Goal: Task Accomplishment & Management: Use online tool/utility

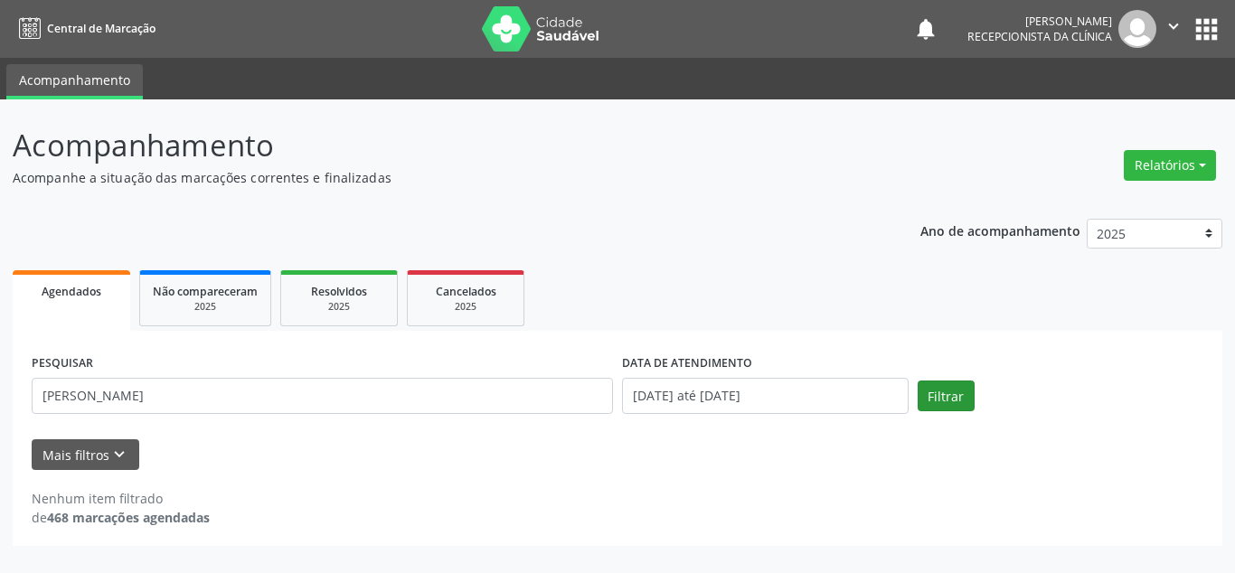
type input "[PERSON_NAME]"
click at [949, 399] on button "Filtrar" at bounding box center [946, 396] width 57 height 31
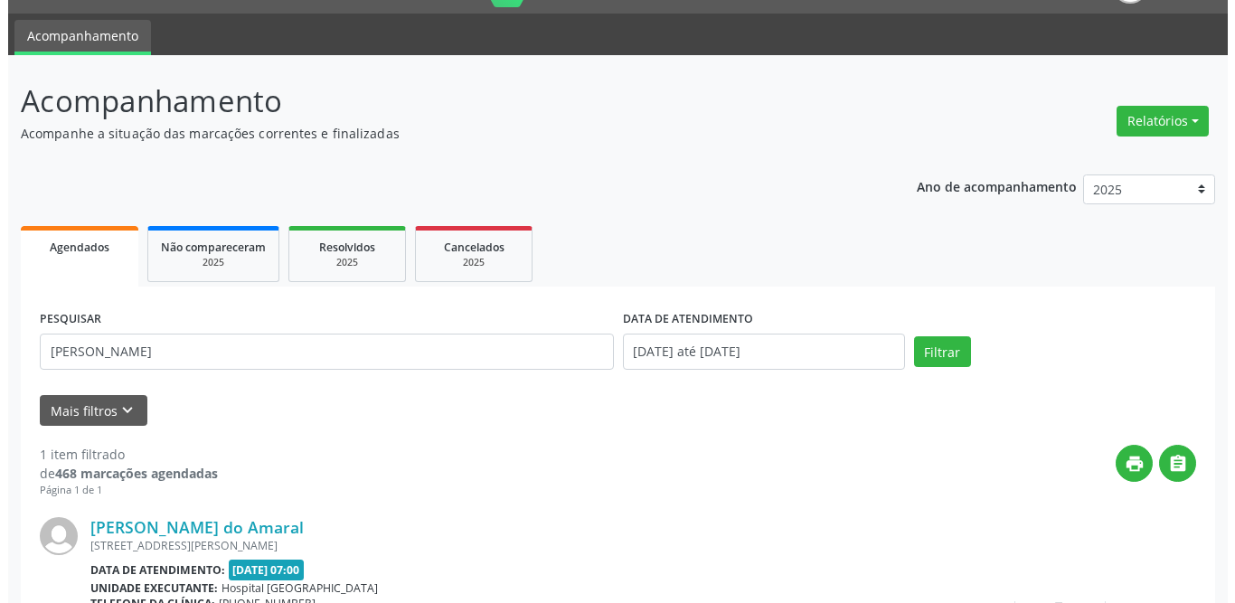
scroll to position [215, 0]
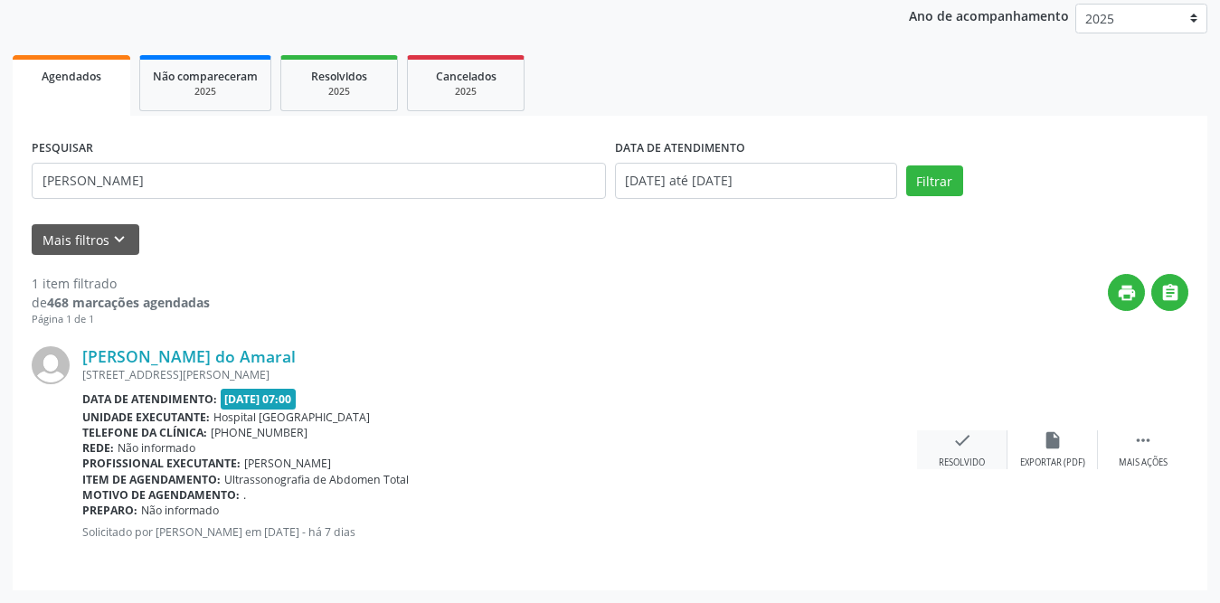
click at [952, 444] on icon "check" at bounding box center [962, 440] width 20 height 20
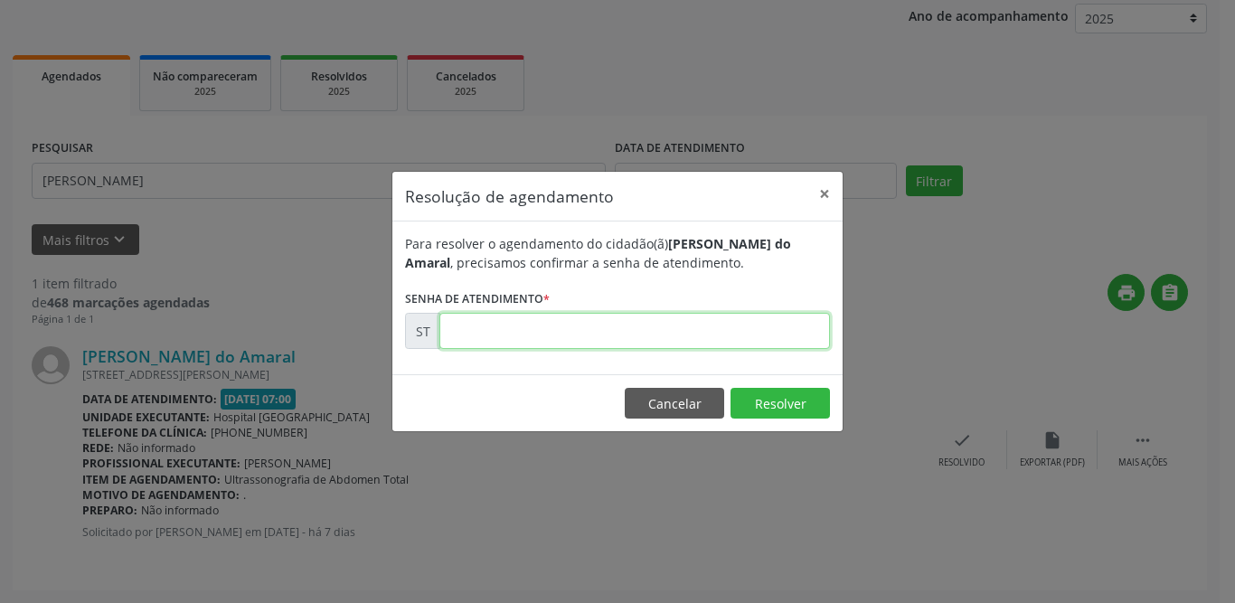
click at [527, 339] on input "text" at bounding box center [634, 331] width 391 height 36
type input "00015169"
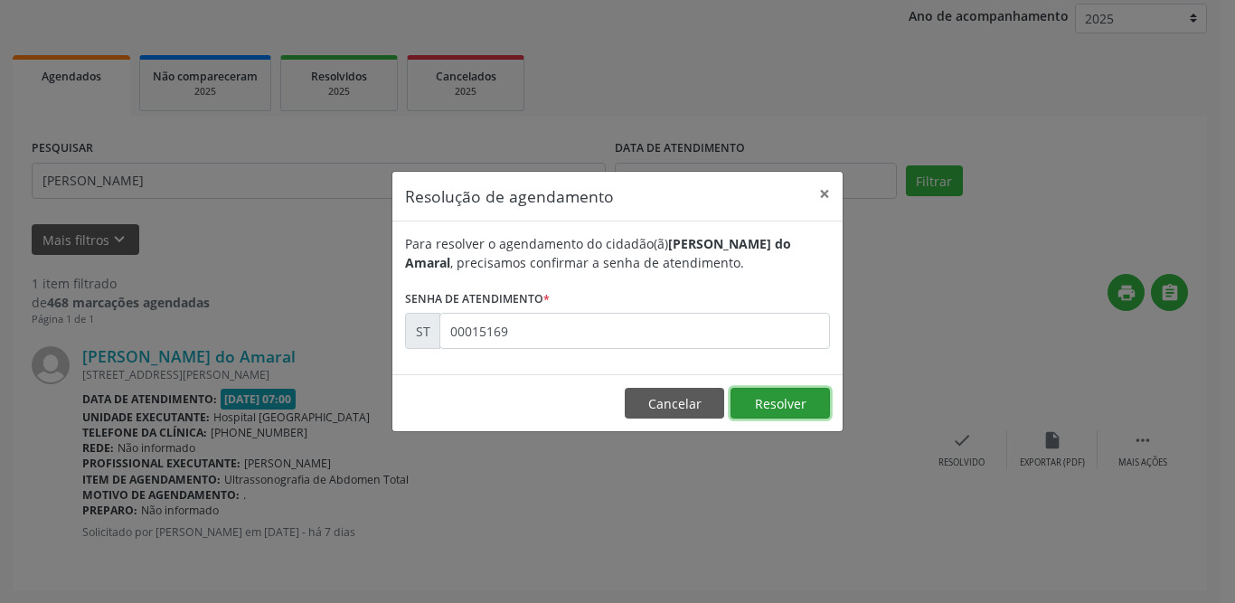
click at [788, 402] on button "Resolver" at bounding box center [780, 403] width 99 height 31
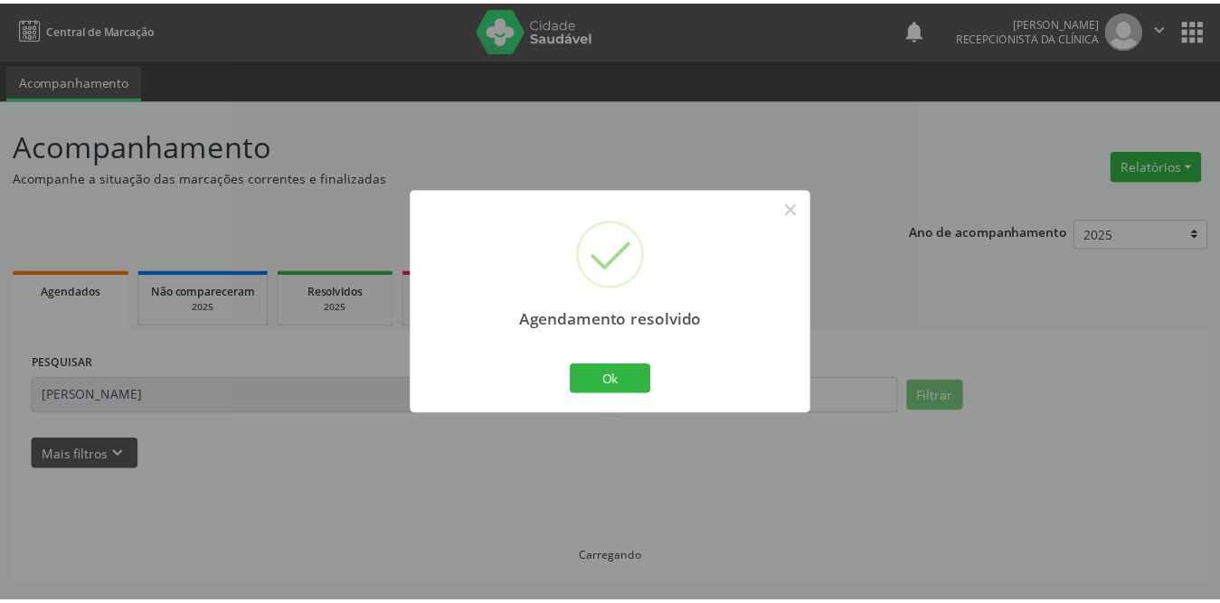
scroll to position [0, 0]
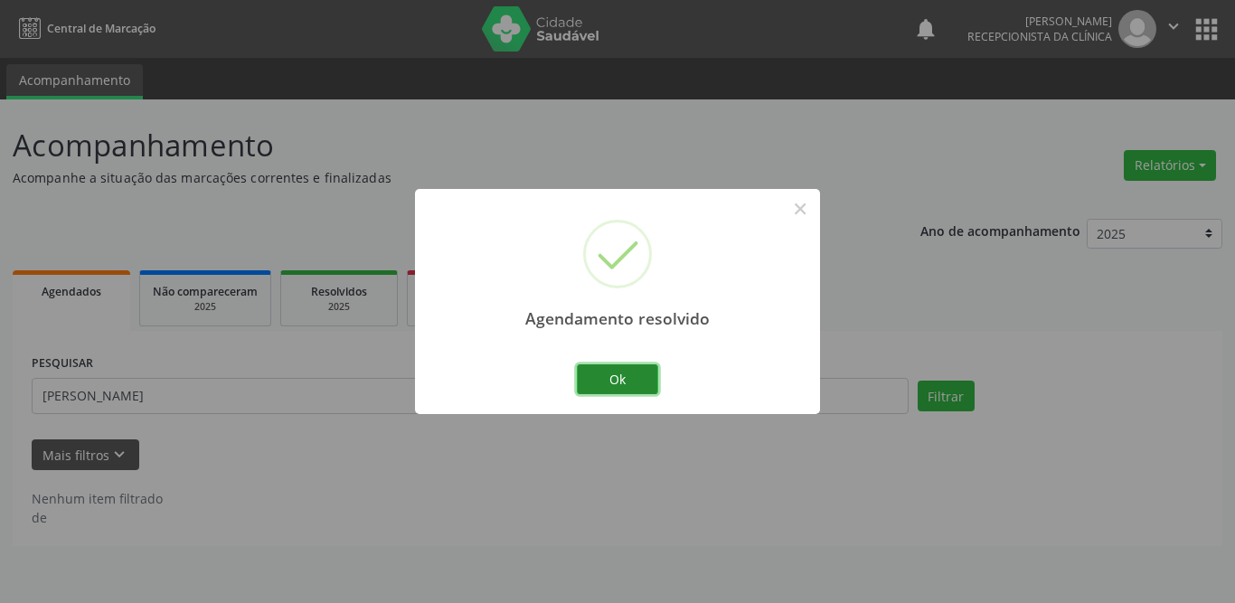
click at [628, 382] on button "Ok" at bounding box center [617, 379] width 81 height 31
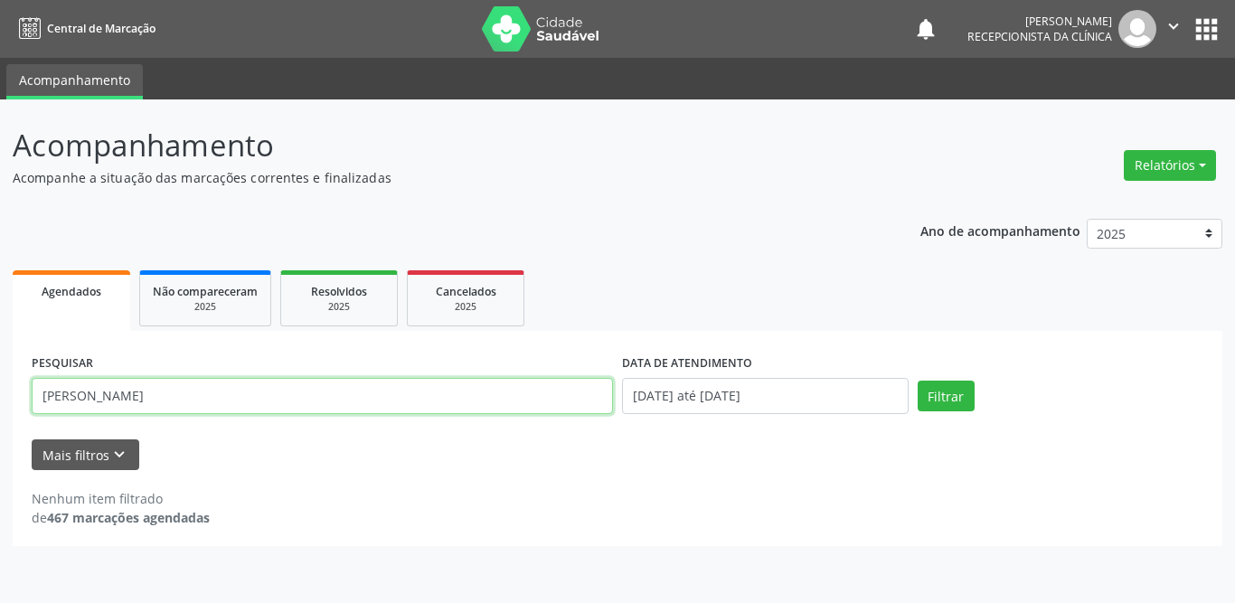
drag, startPoint x: 229, startPoint y: 391, endPoint x: 12, endPoint y: 398, distance: 217.1
click at [12, 397] on div "Acompanhamento Acompanhe a situação das marcações correntes e finalizadas Relat…" at bounding box center [617, 351] width 1235 height 504
type input "[PERSON_NAME]"
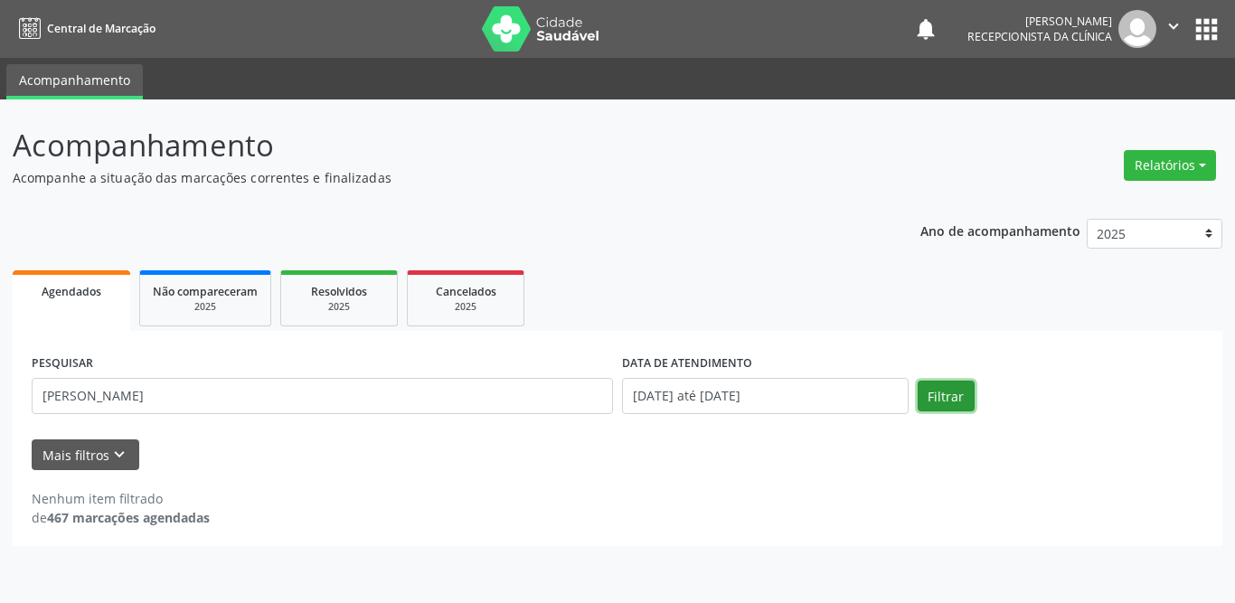
click at [946, 394] on button "Filtrar" at bounding box center [946, 396] width 57 height 31
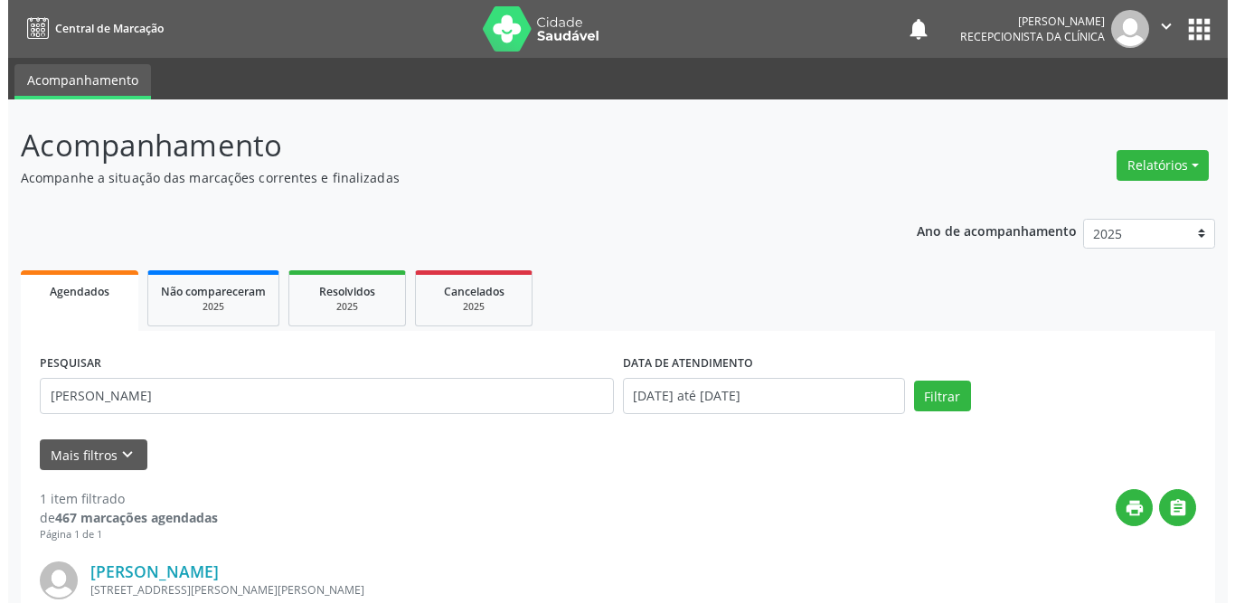
scroll to position [215, 0]
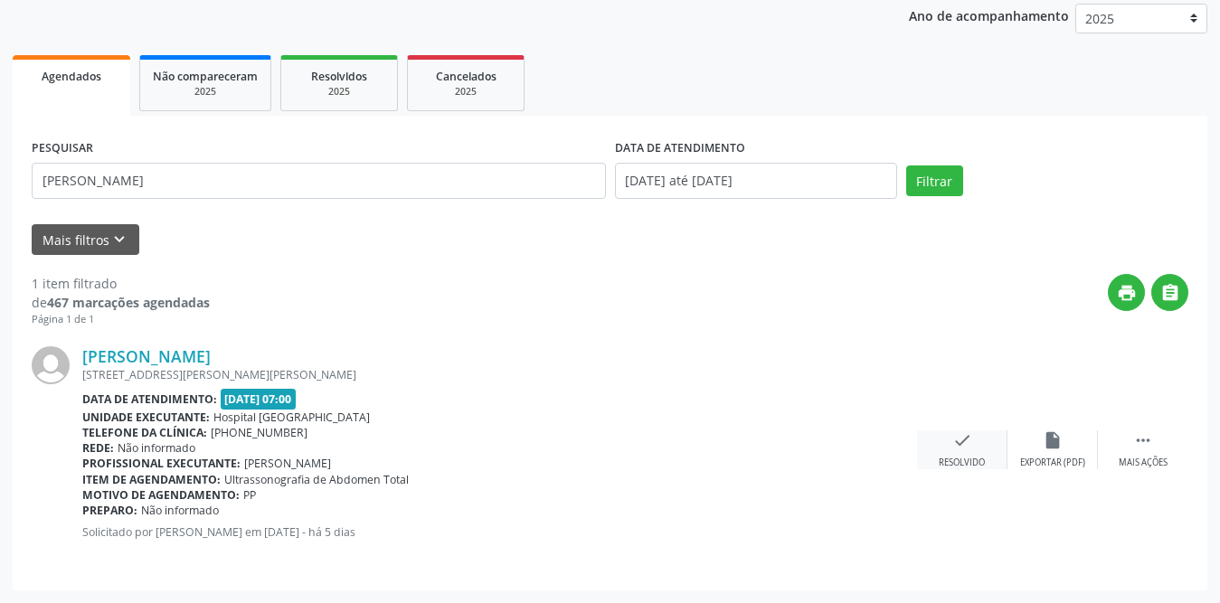
click at [970, 440] on icon "check" at bounding box center [962, 440] width 20 height 20
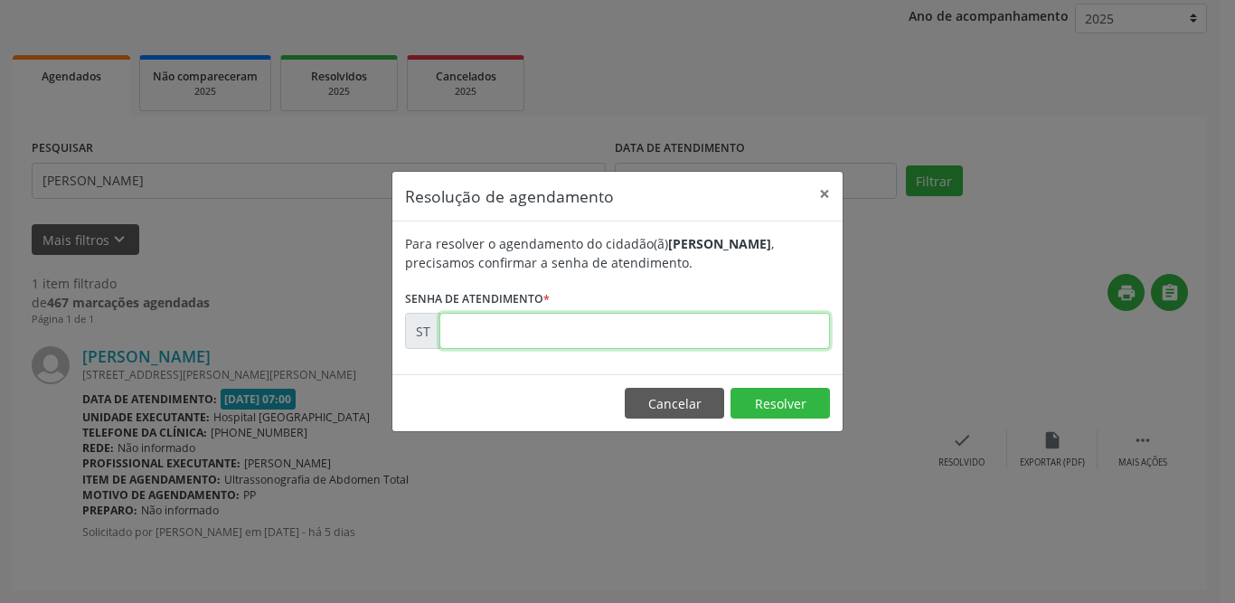
click at [501, 337] on input "text" at bounding box center [634, 331] width 391 height 36
type input "00015551"
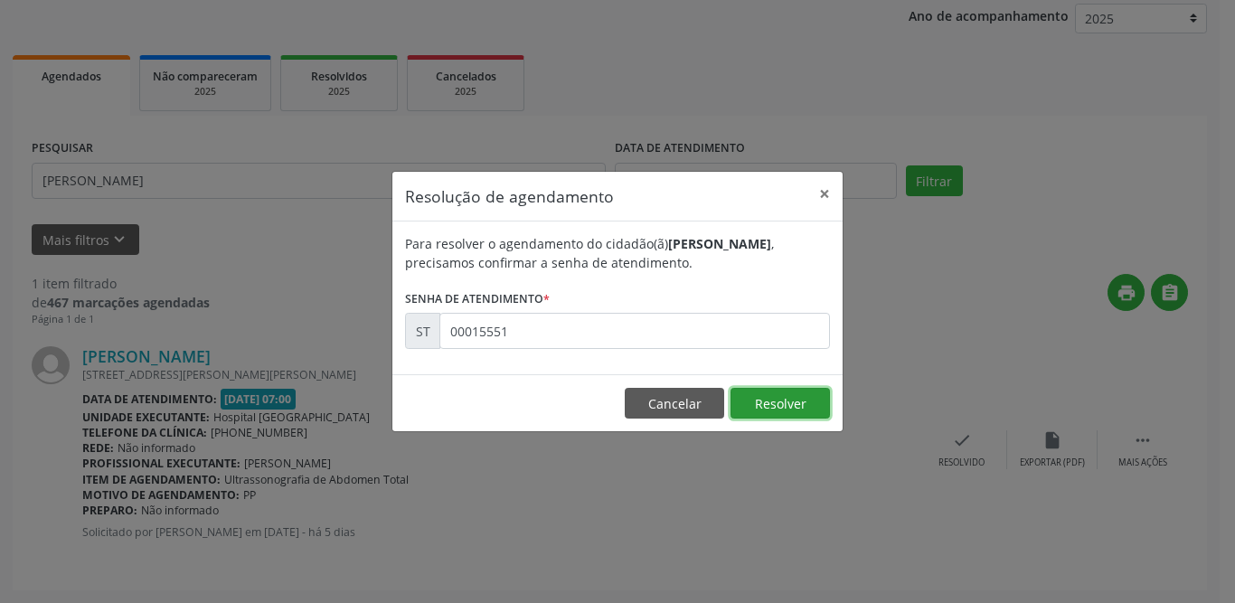
click at [814, 401] on button "Resolver" at bounding box center [780, 403] width 99 height 31
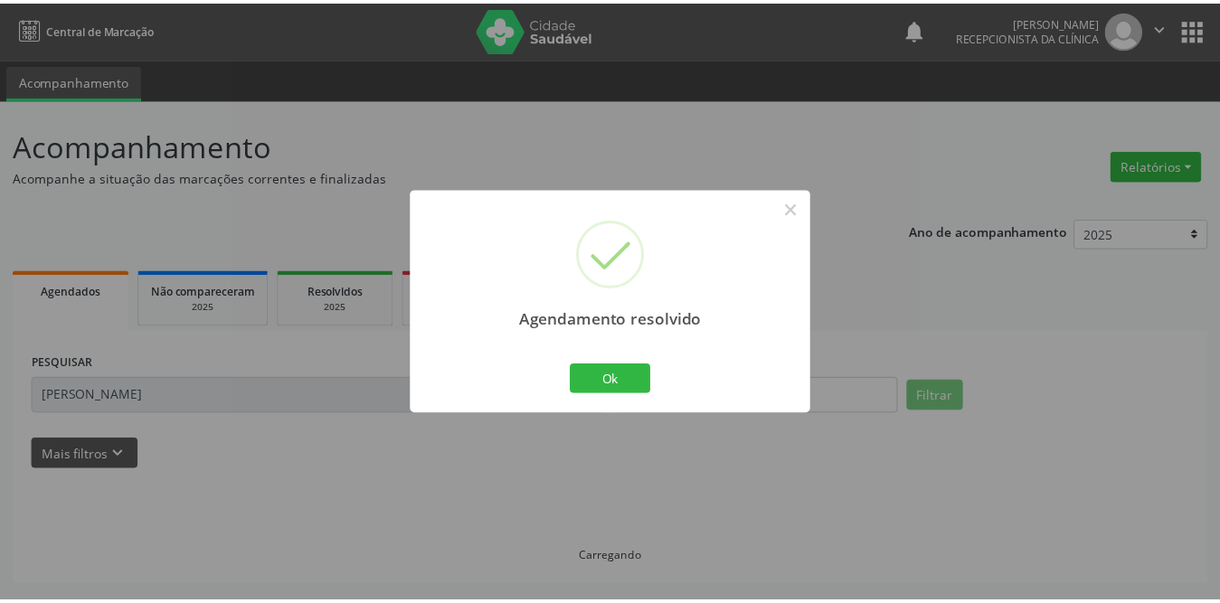
scroll to position [0, 0]
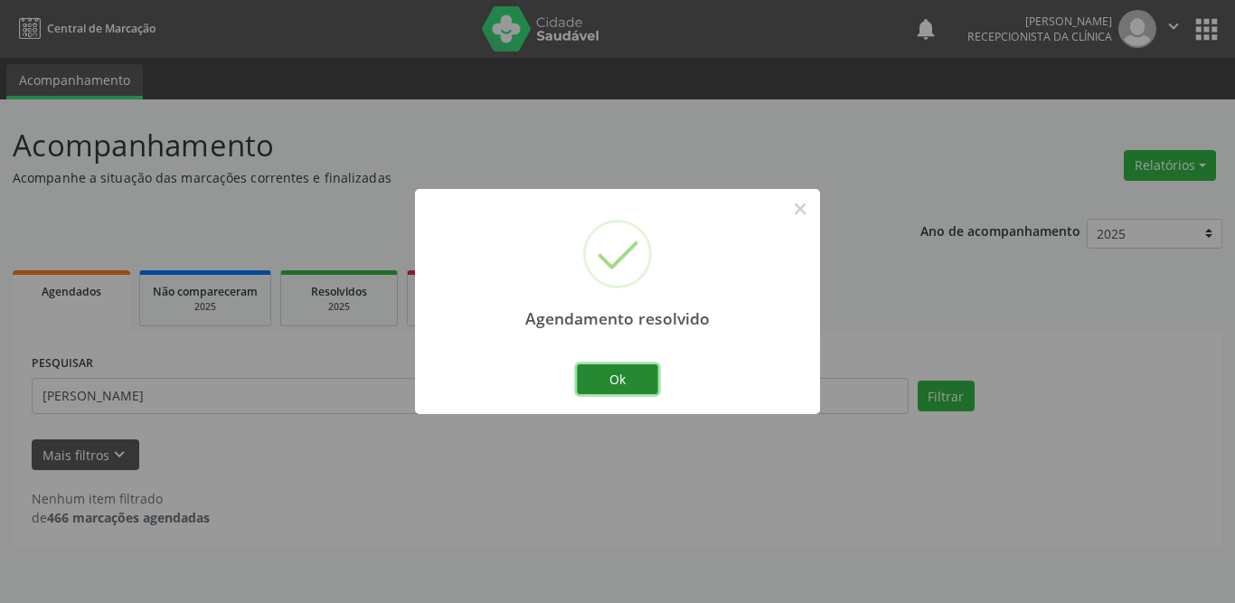
click at [599, 377] on button "Ok" at bounding box center [617, 379] width 81 height 31
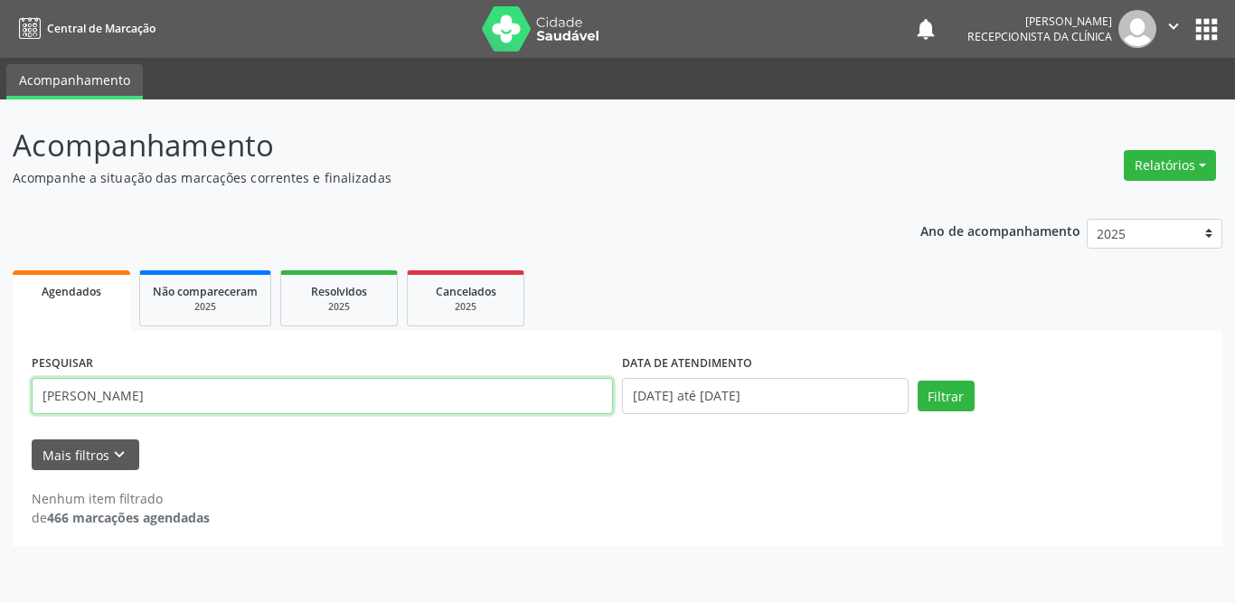
drag, startPoint x: 329, startPoint y: 396, endPoint x: 0, endPoint y: 402, distance: 329.2
click at [0, 402] on div "Acompanhamento Acompanhe a situação das marcações correntes e finalizadas Relat…" at bounding box center [617, 351] width 1235 height 504
type input "[PERSON_NAME]"
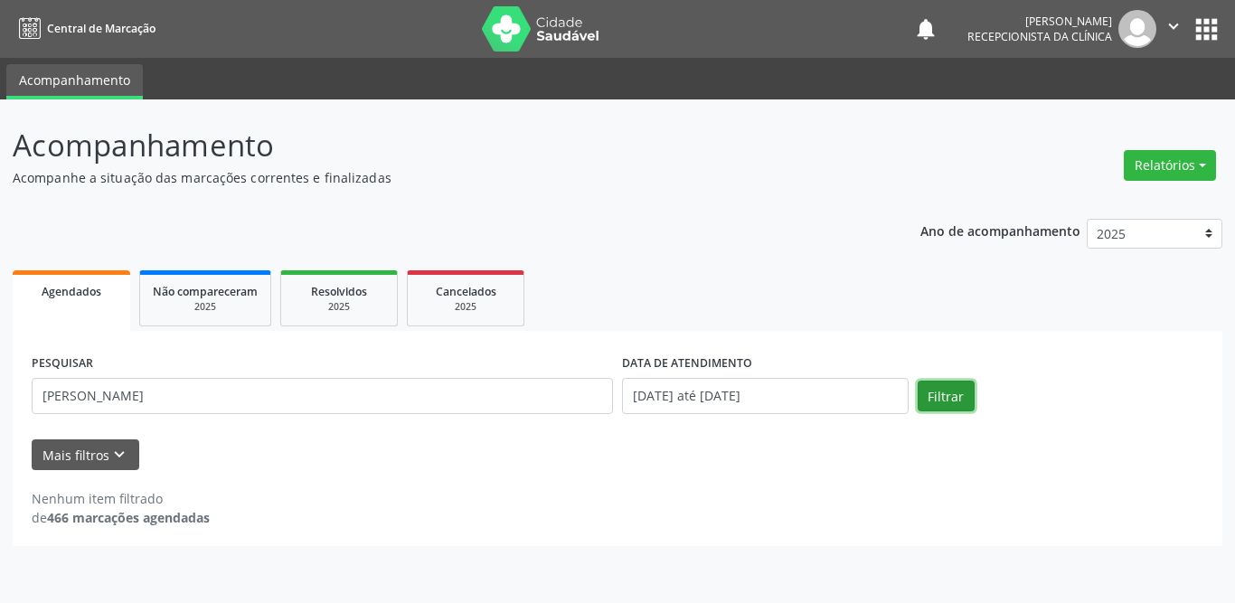
click at [964, 397] on button "Filtrar" at bounding box center [946, 396] width 57 height 31
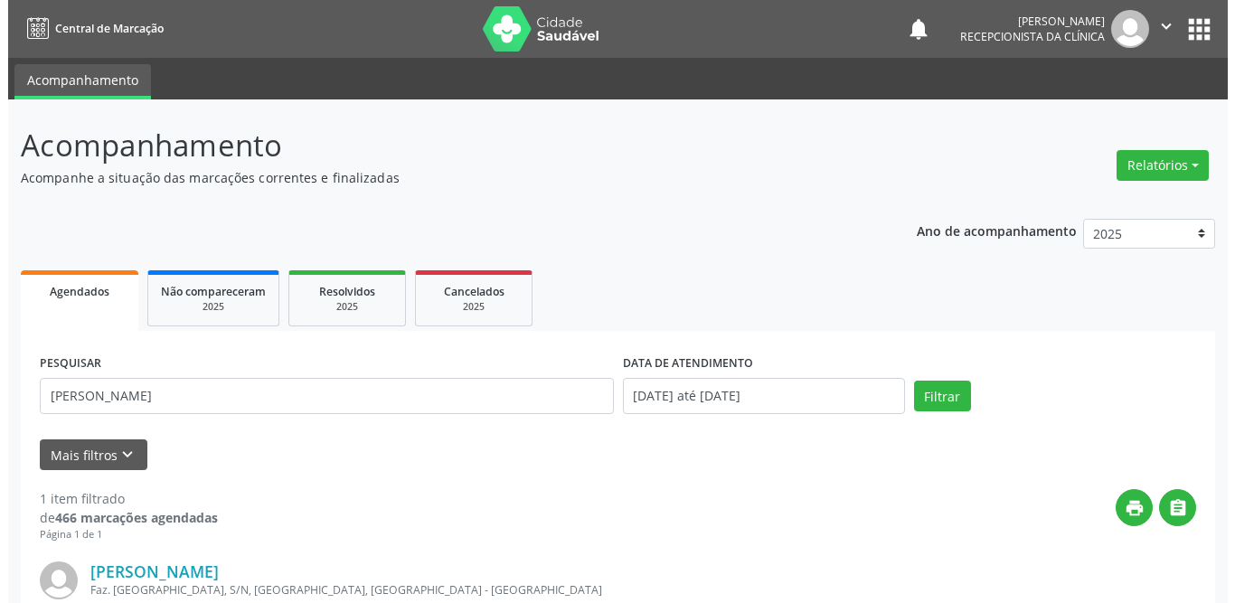
scroll to position [215, 0]
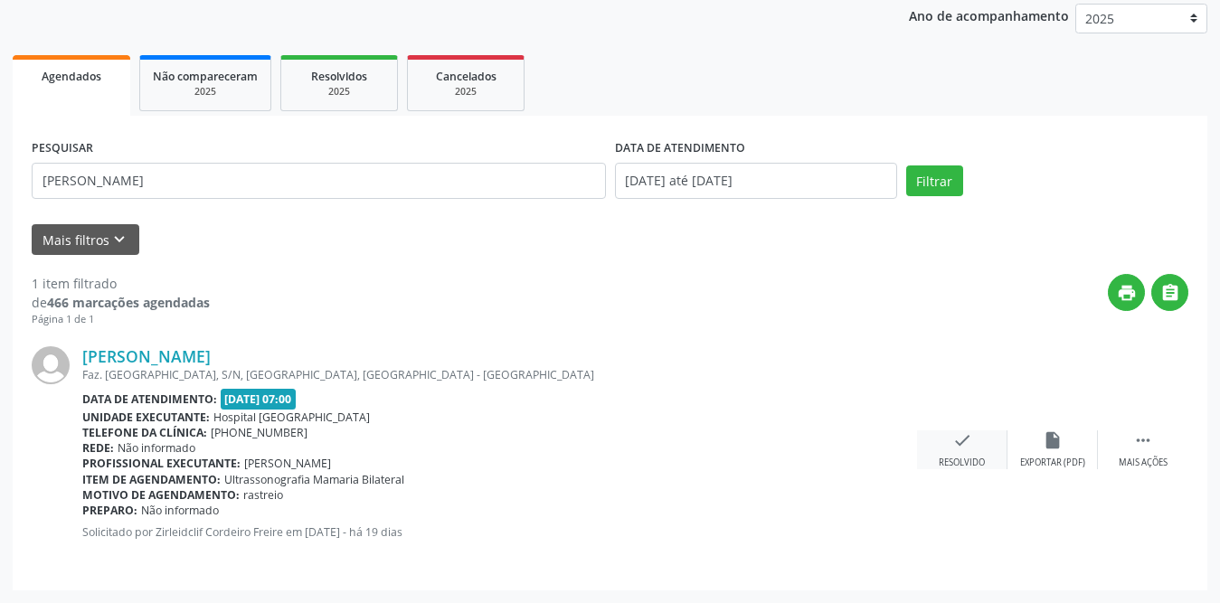
click at [958, 453] on div "check Resolvido" at bounding box center [962, 449] width 90 height 39
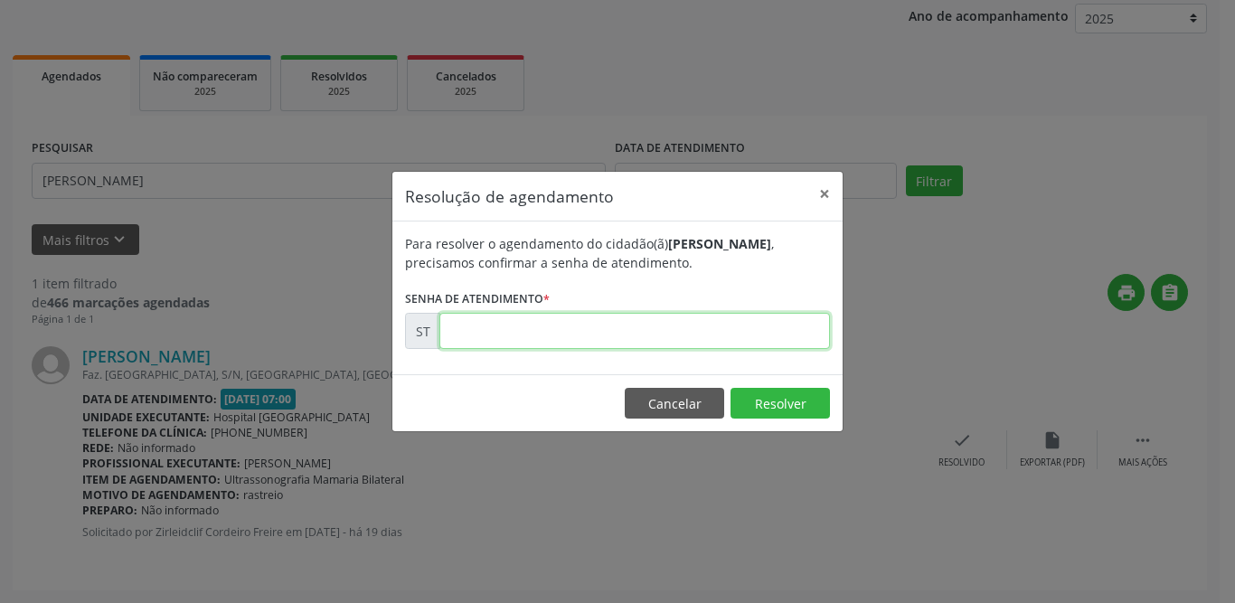
click at [734, 333] on input "text" at bounding box center [634, 331] width 391 height 36
type input "00012112"
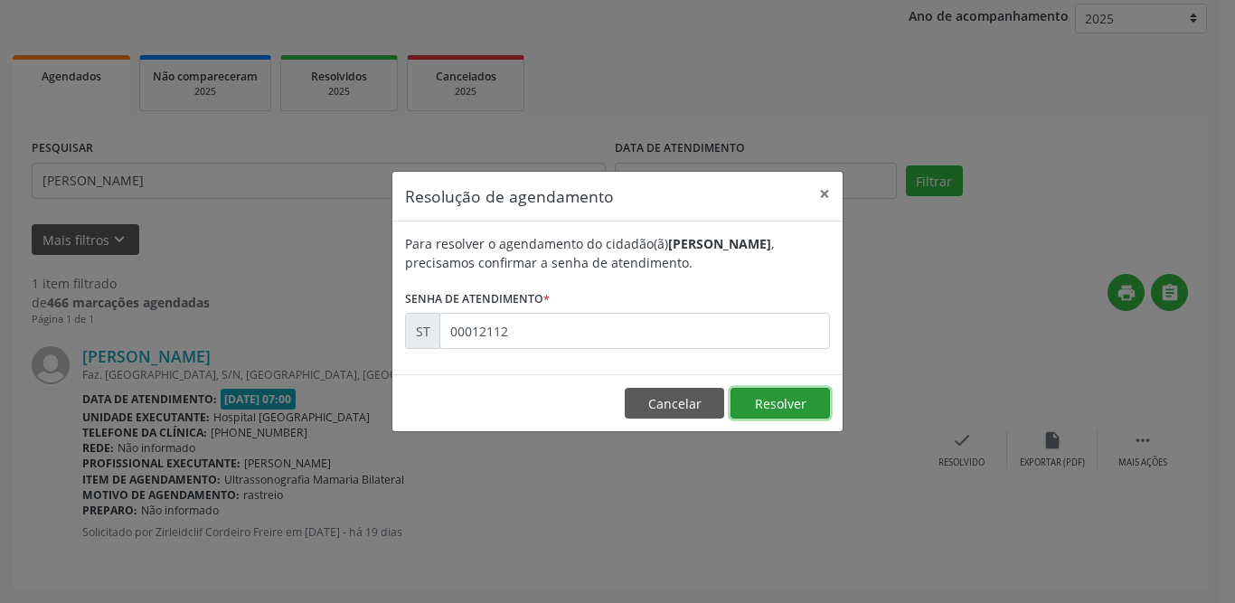
click at [814, 401] on button "Resolver" at bounding box center [780, 403] width 99 height 31
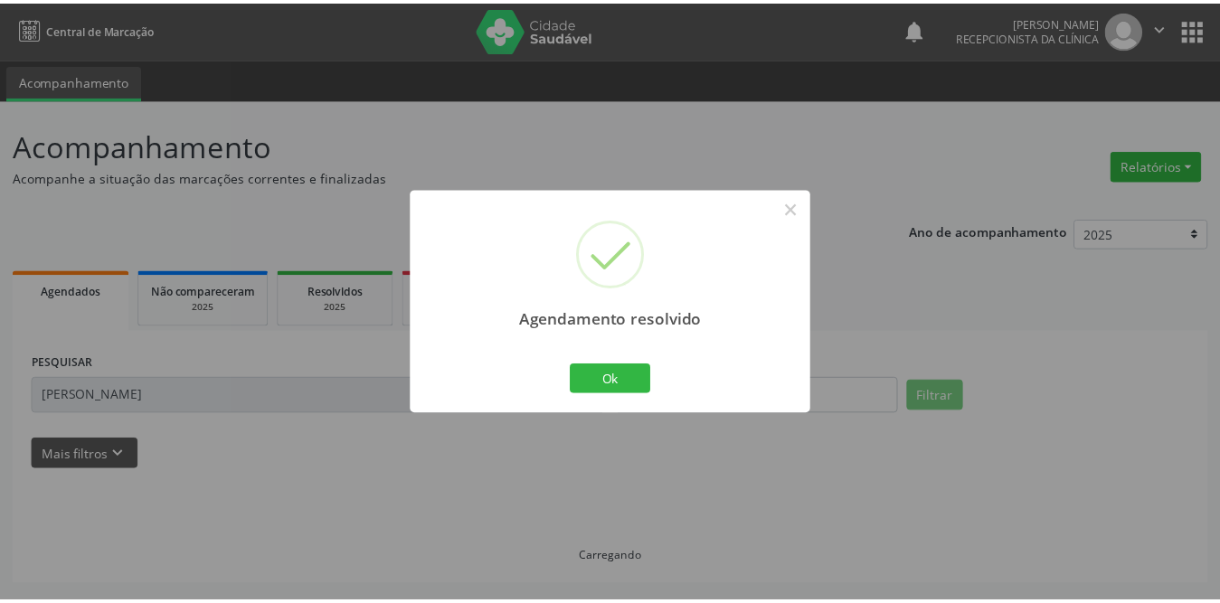
scroll to position [0, 0]
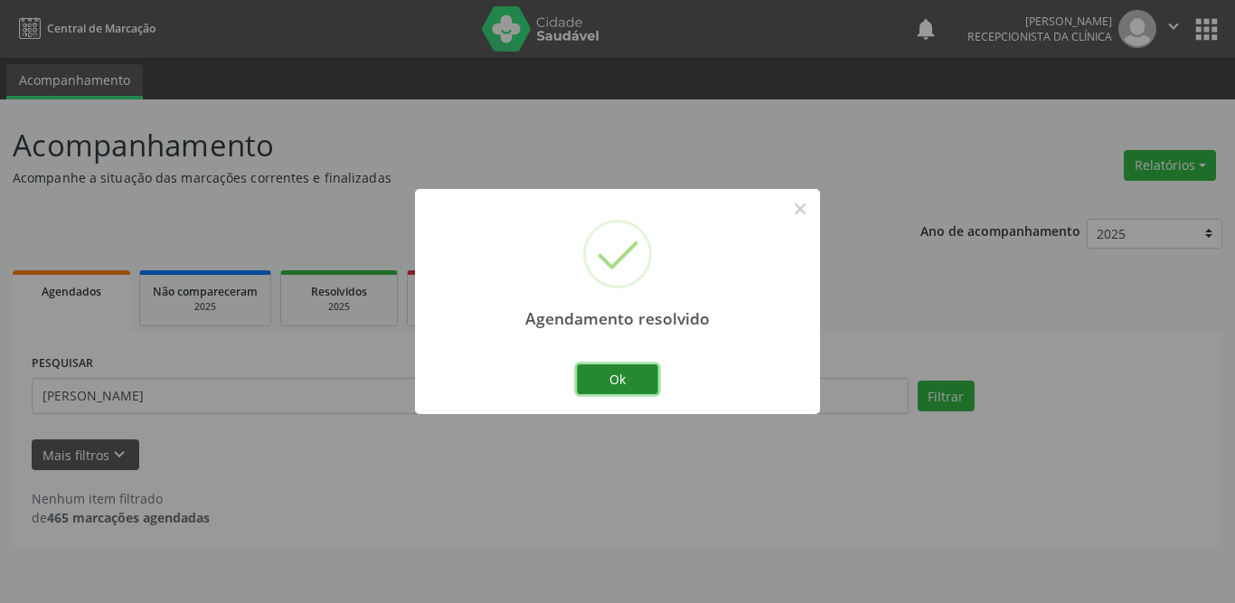
click at [620, 370] on button "Ok" at bounding box center [617, 379] width 81 height 31
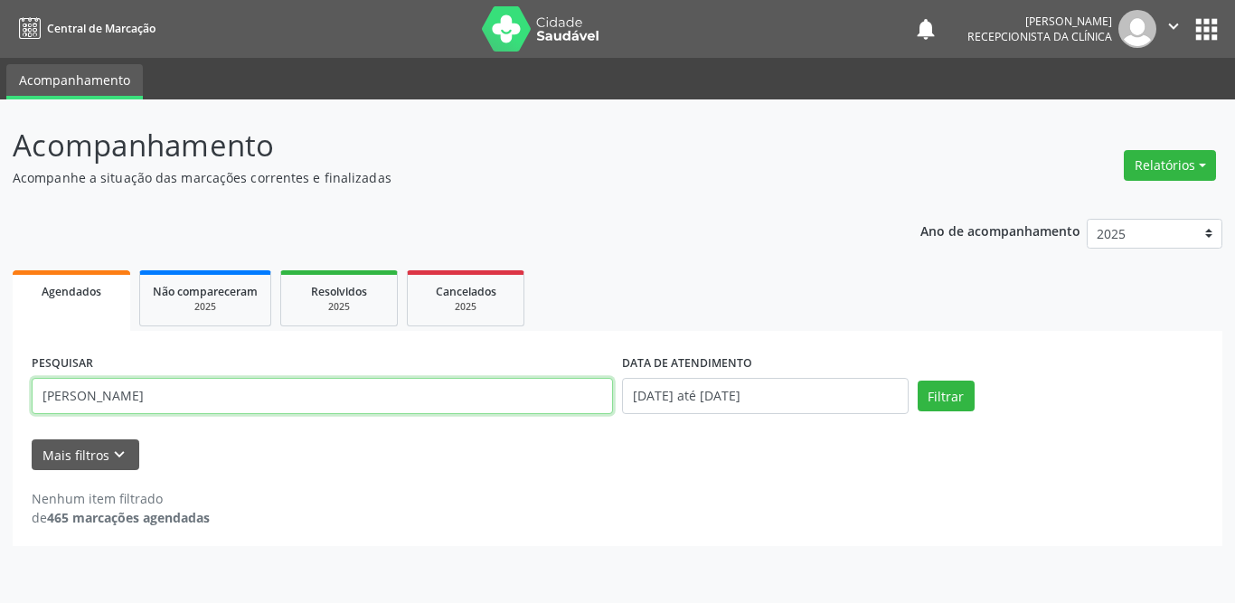
drag, startPoint x: 177, startPoint y: 400, endPoint x: 0, endPoint y: 384, distance: 177.9
click at [0, 384] on div "Acompanhamento Acompanhe a situação das marcações correntes e finalizadas Relat…" at bounding box center [617, 351] width 1235 height 504
type input "[PERSON_NAME]"
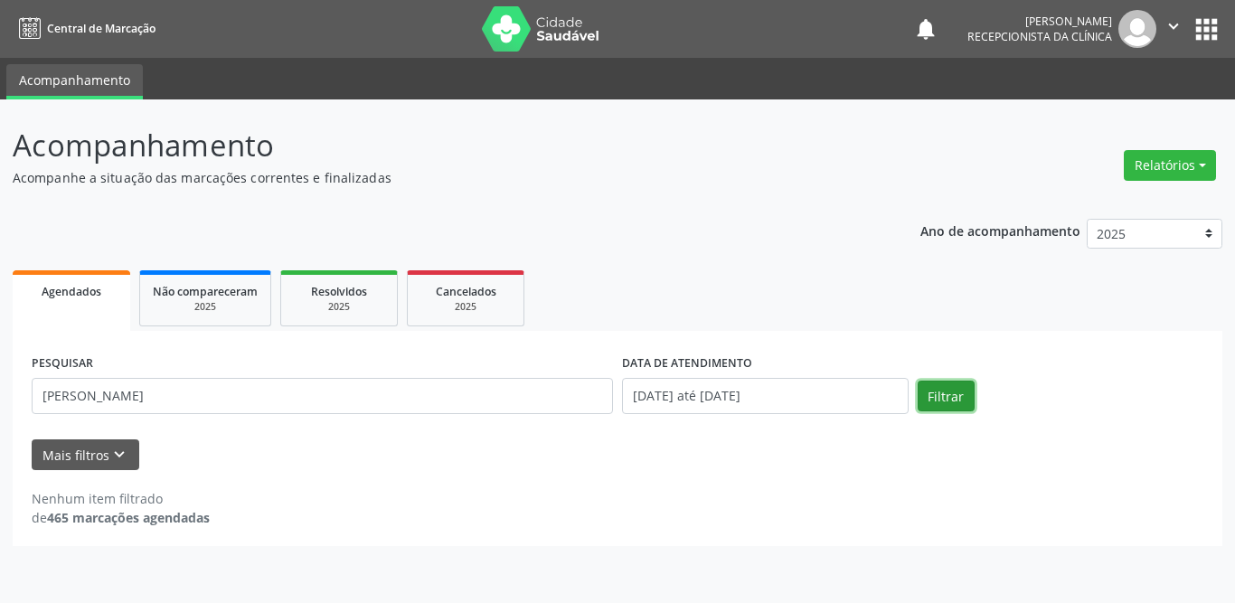
click at [962, 395] on button "Filtrar" at bounding box center [946, 396] width 57 height 31
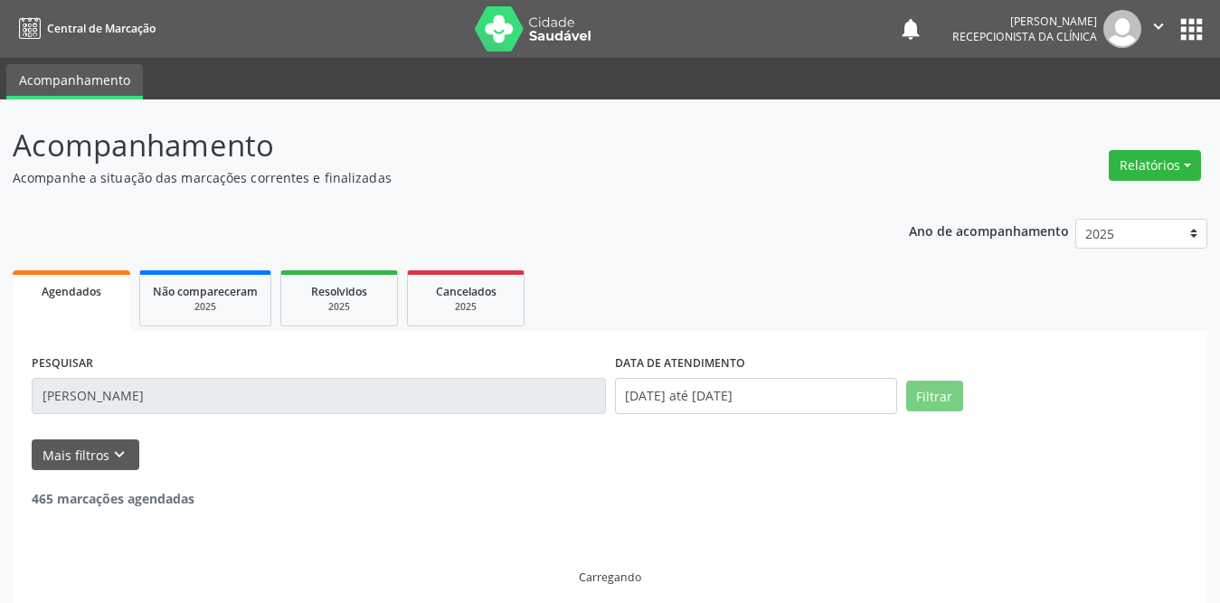
click at [363, 405] on input "[PERSON_NAME]" at bounding box center [319, 396] width 574 height 36
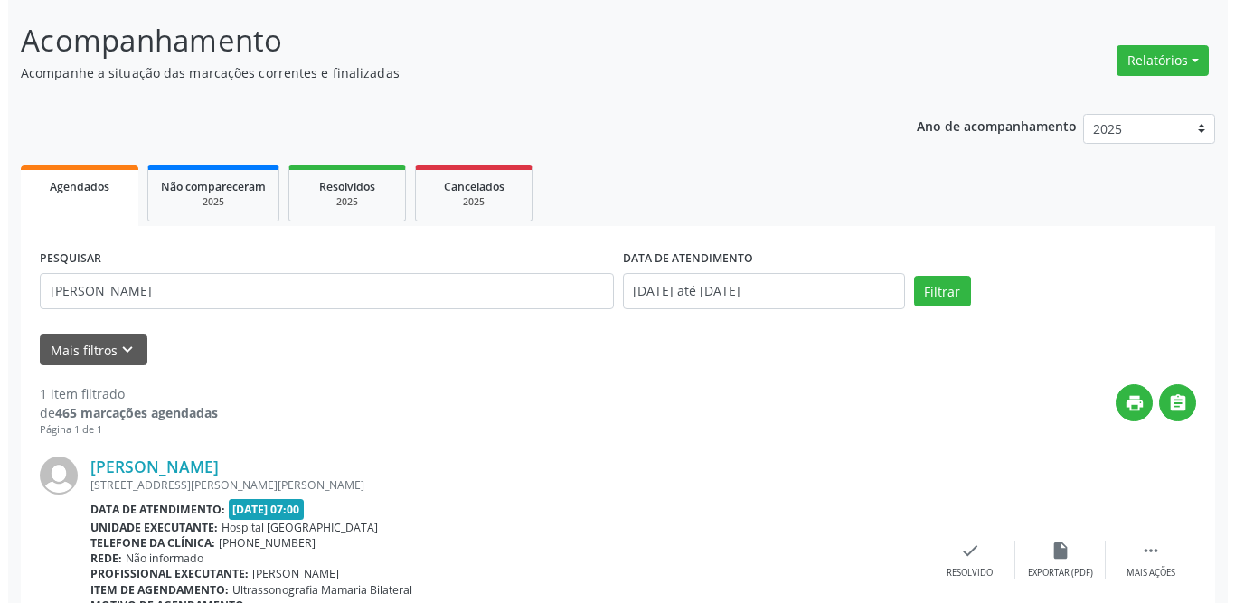
scroll to position [215, 0]
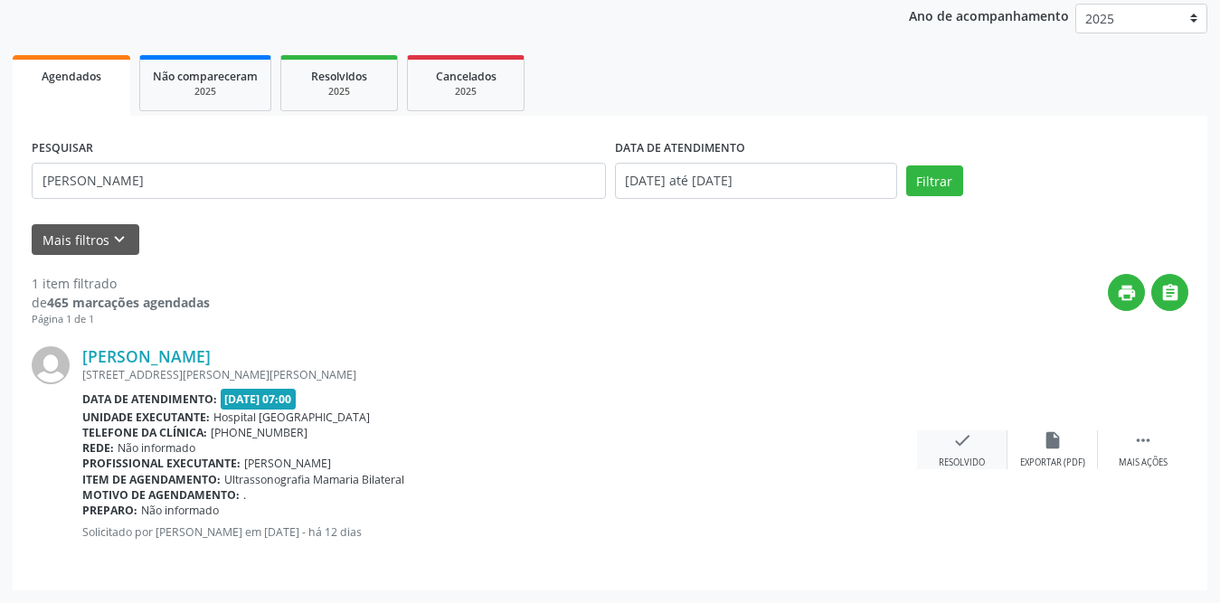
click at [968, 449] on icon "check" at bounding box center [962, 440] width 20 height 20
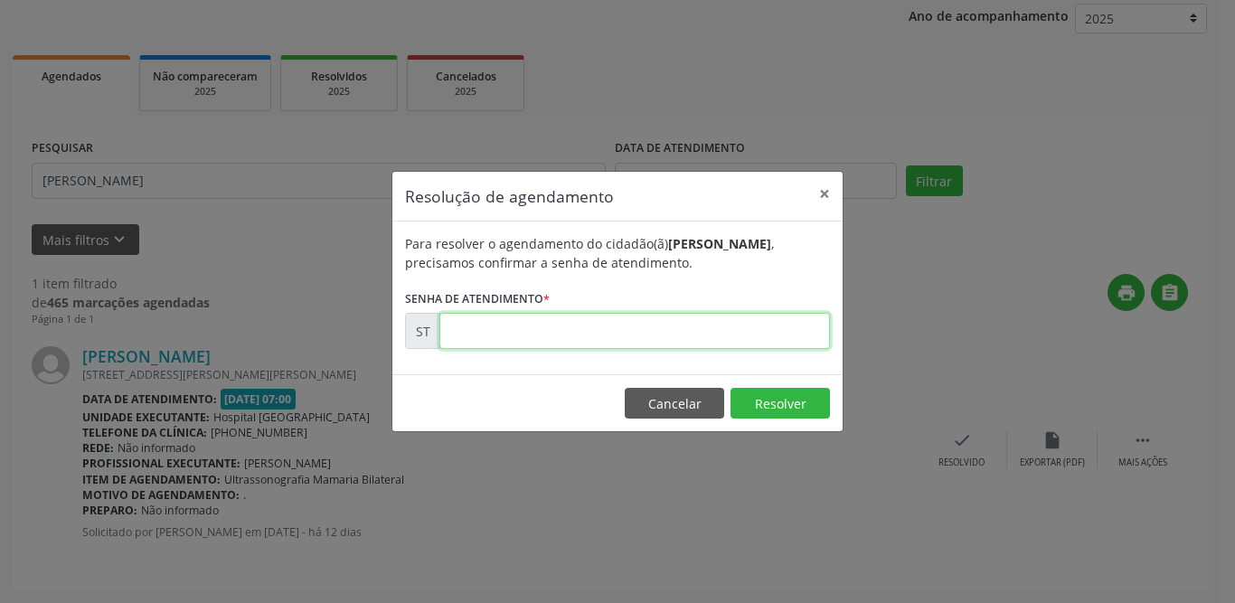
click at [496, 338] on input "text" at bounding box center [634, 331] width 391 height 36
type input "00014496"
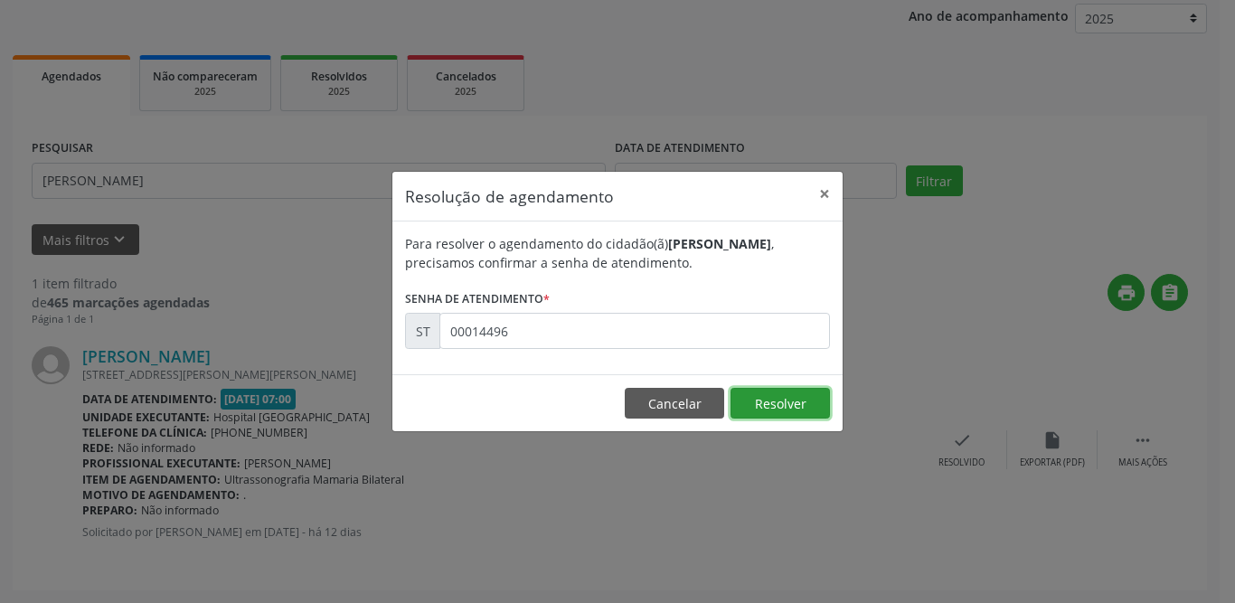
click at [804, 411] on button "Resolver" at bounding box center [780, 403] width 99 height 31
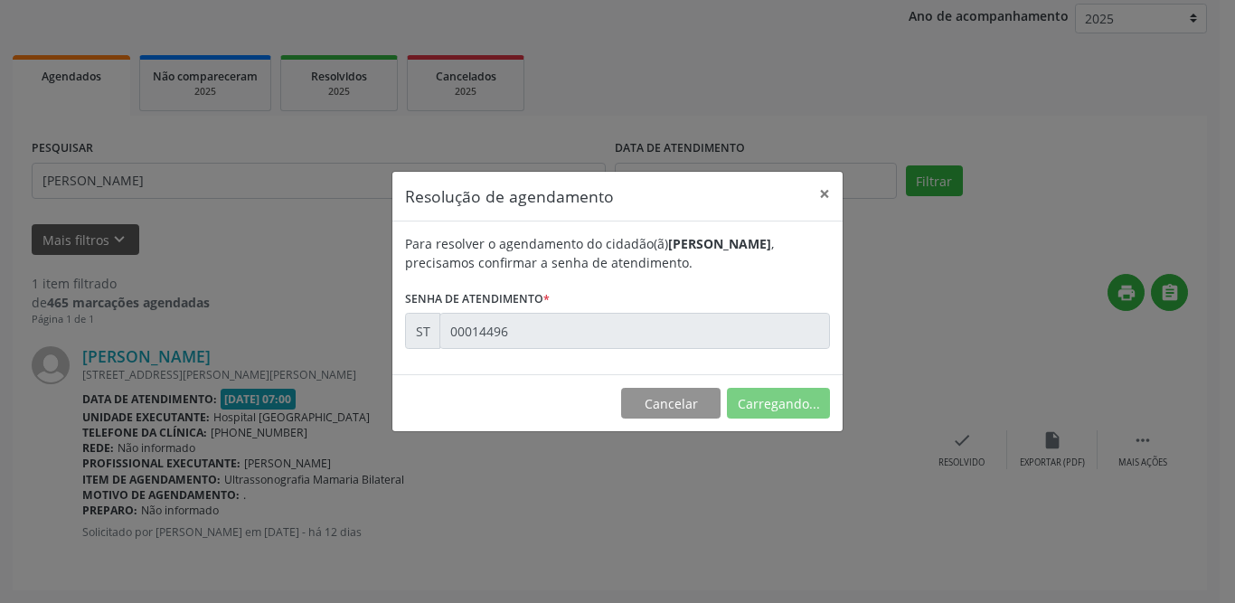
scroll to position [0, 0]
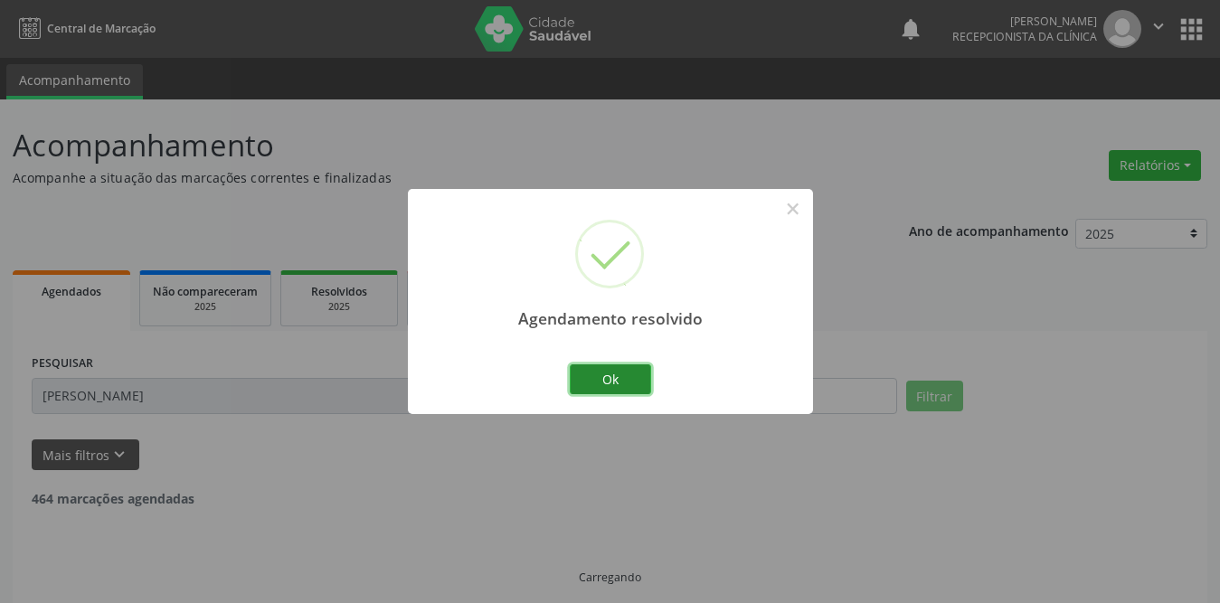
click at [619, 391] on button "Ok" at bounding box center [610, 379] width 81 height 31
